Goal: Task Accomplishment & Management: Use online tool/utility

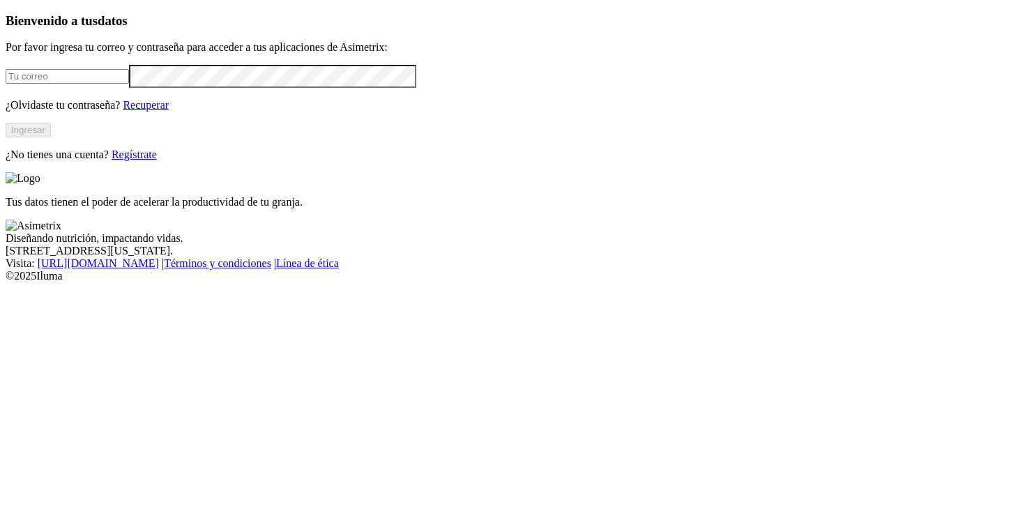
type input "[PERSON_NAME][EMAIL_ADDRESS][PERSON_NAME][DOMAIN_NAME]"
click at [51, 137] on button "Ingresar" at bounding box center [28, 130] width 45 height 15
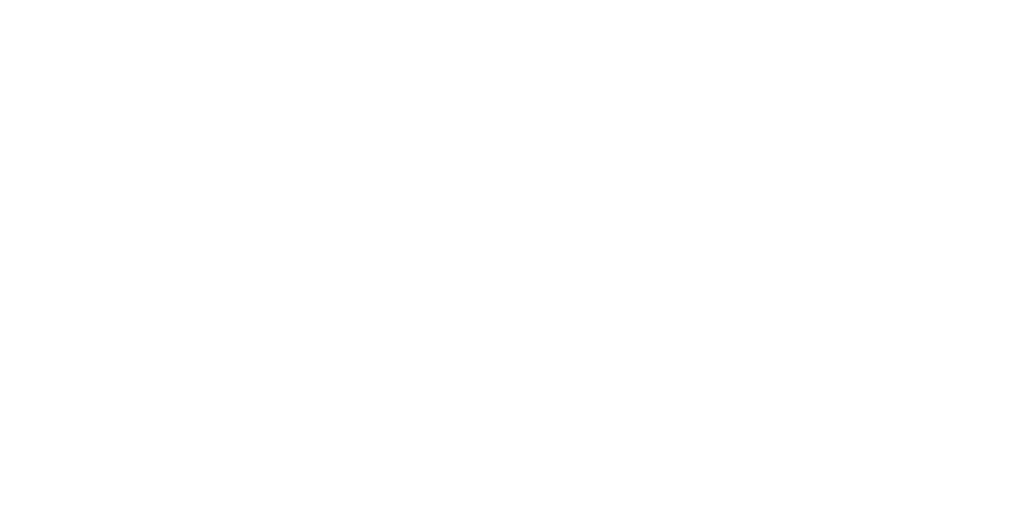
type input "e"
type input "avicolarr"
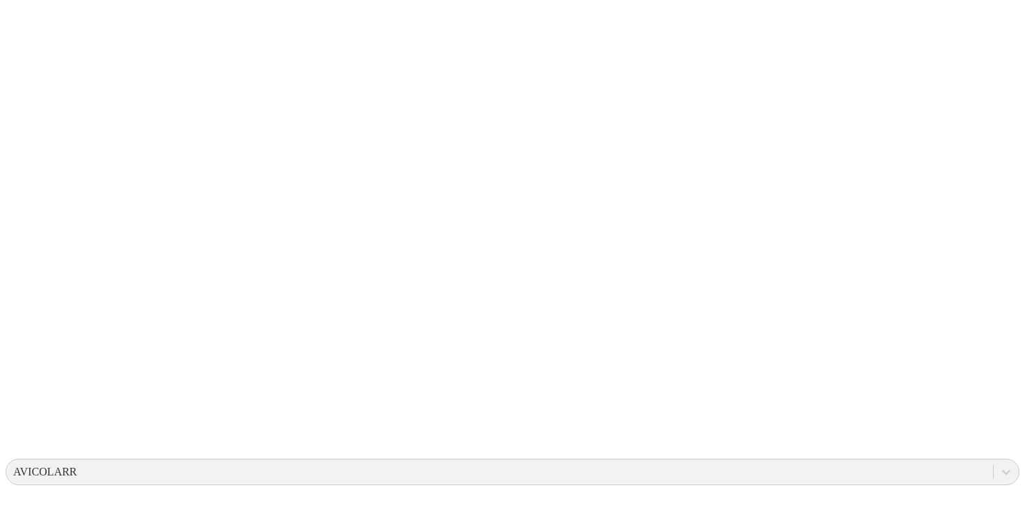
scroll to position [168, 0]
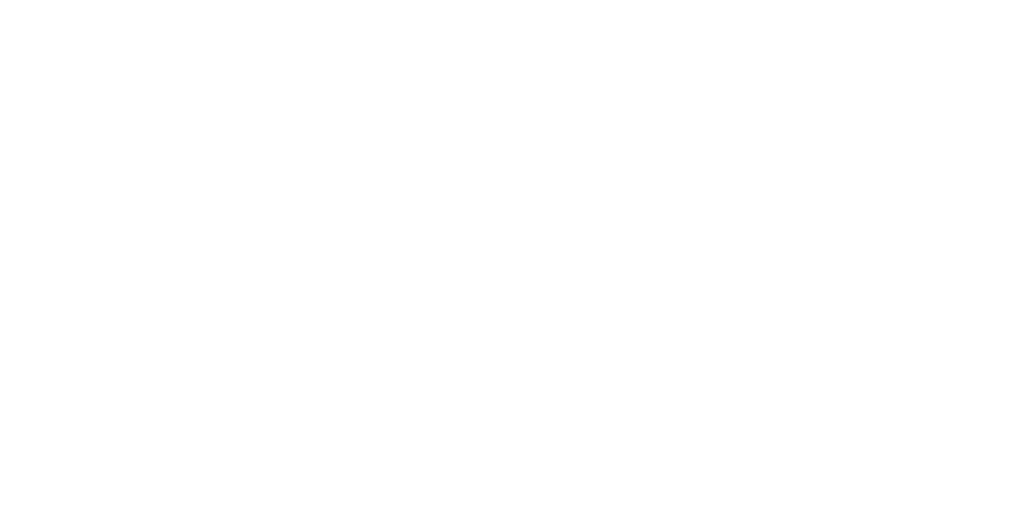
scroll to position [79, 0]
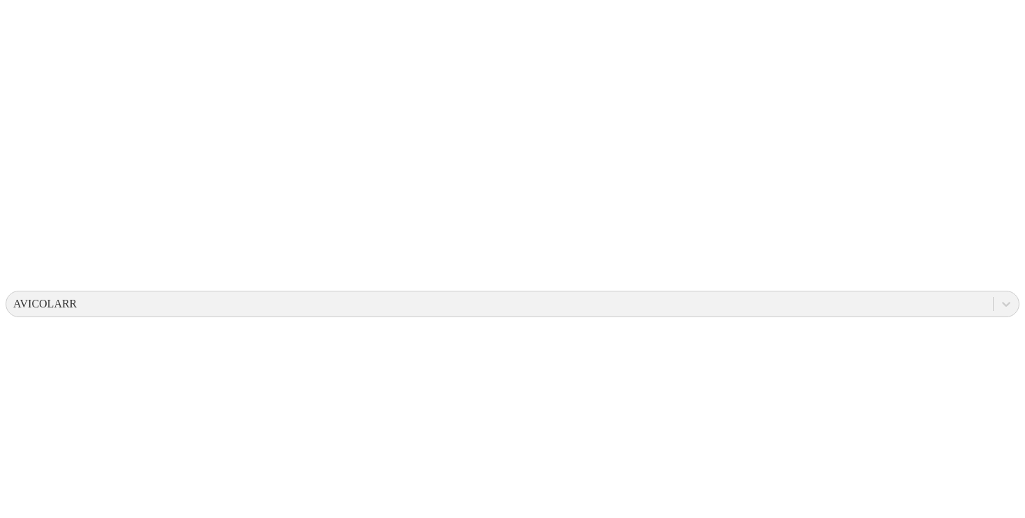
scroll to position [302, 0]
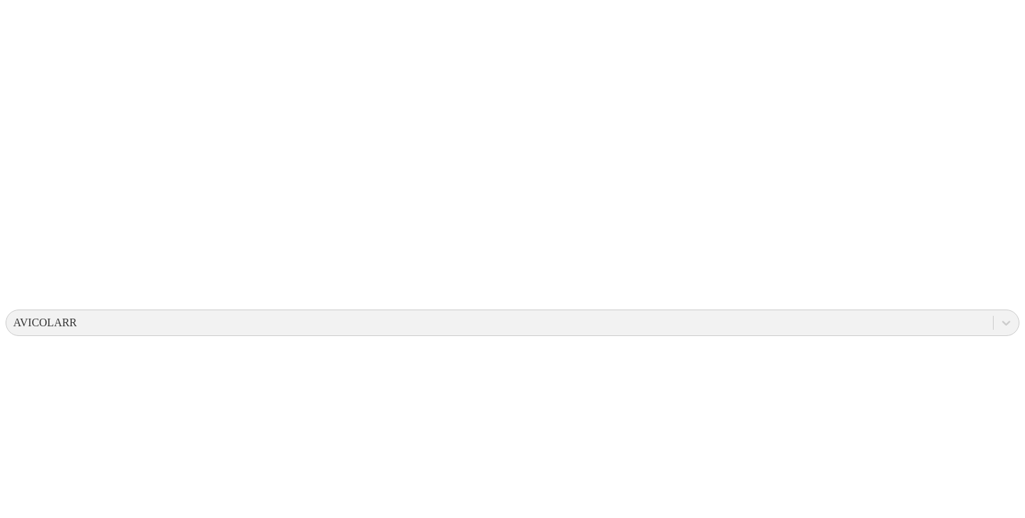
scroll to position [0, 0]
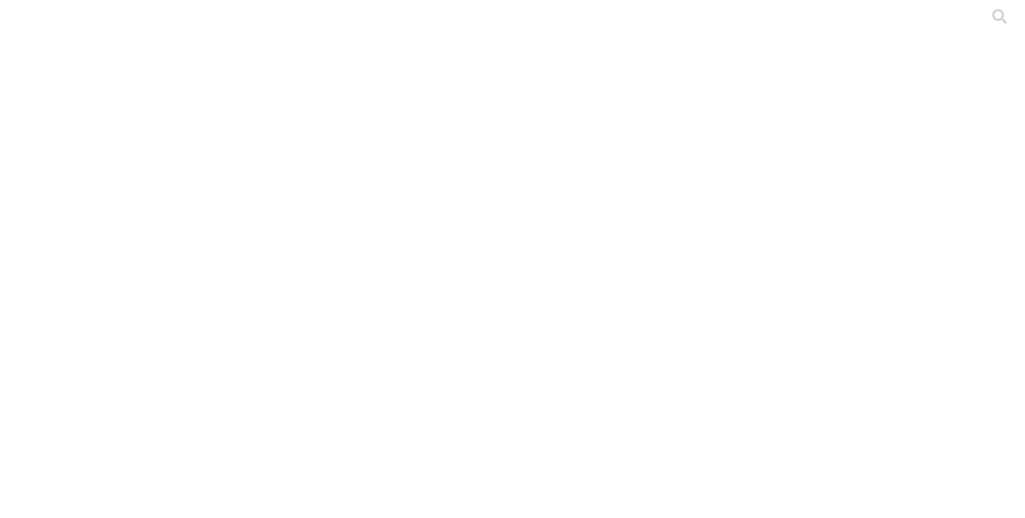
type input "pron"
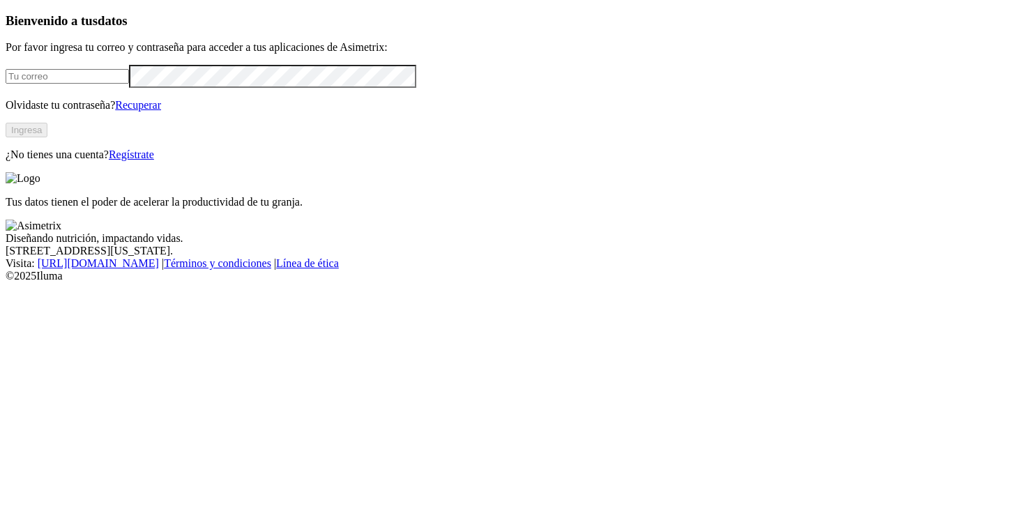
click at [129, 84] on input "email" at bounding box center [67, 76] width 123 height 15
type input "[PERSON_NAME][EMAIL_ADDRESS][PERSON_NAME][DOMAIN_NAME]"
click at [47, 137] on button "Ingresa" at bounding box center [27, 130] width 42 height 15
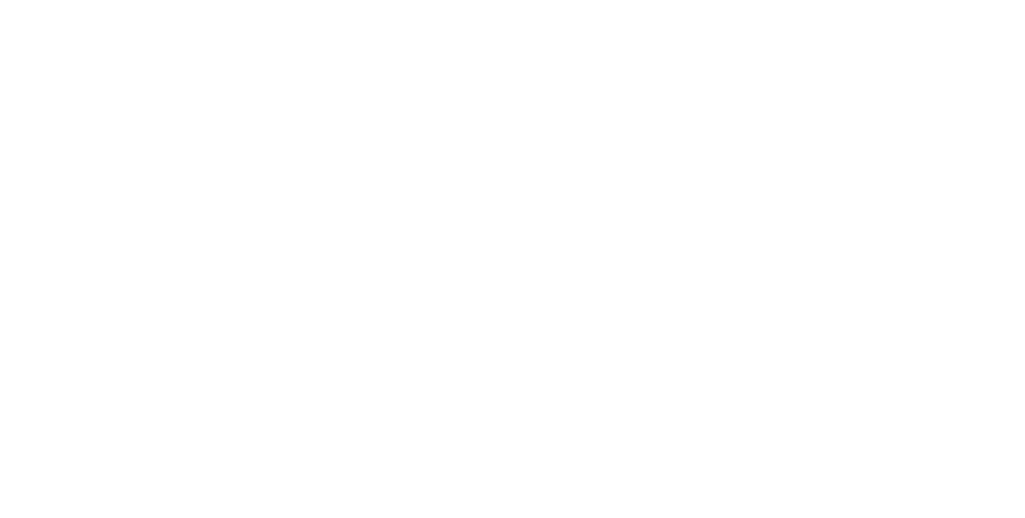
type input "pron"
